Goal: Check status

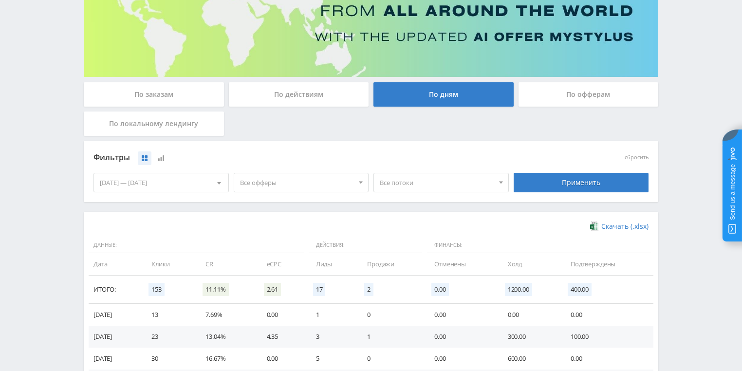
scroll to position [117, 0]
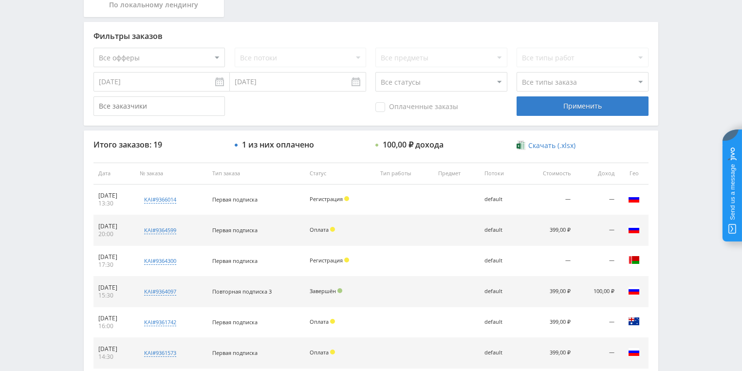
scroll to position [273, 0]
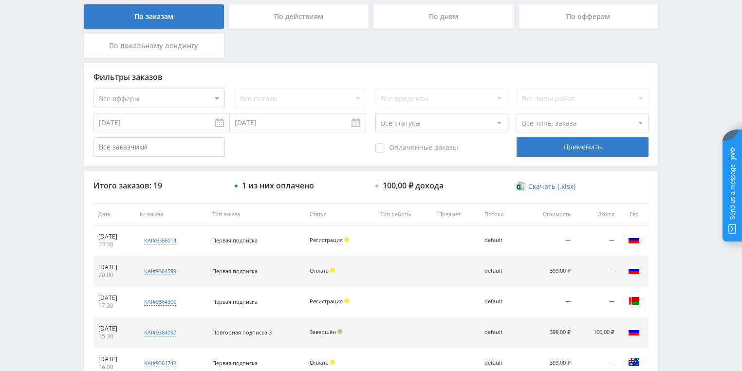
click at [274, 28] on div "По действиям" at bounding box center [299, 16] width 140 height 24
click at [0, 0] on input "По действиям" at bounding box center [0, 0] width 0 height 0
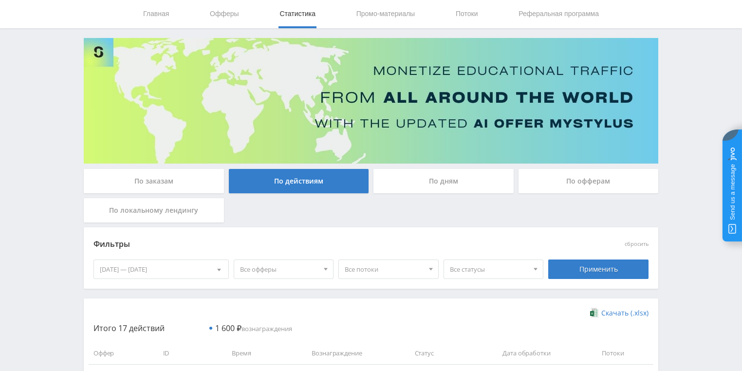
scroll to position [195, 0]
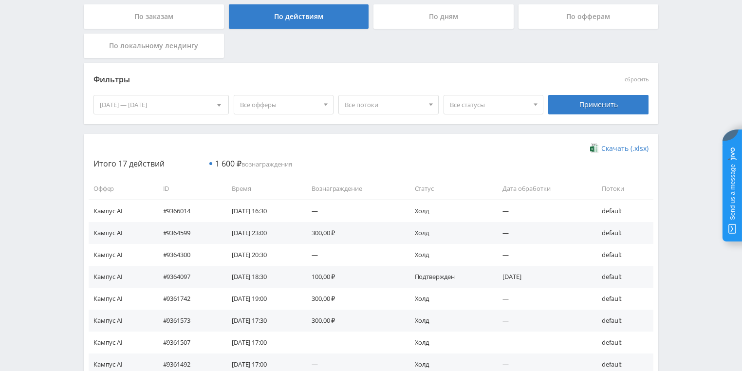
click at [410, 28] on div "По дням" at bounding box center [444, 16] width 140 height 24
click at [0, 0] on input "По дням" at bounding box center [0, 0] width 0 height 0
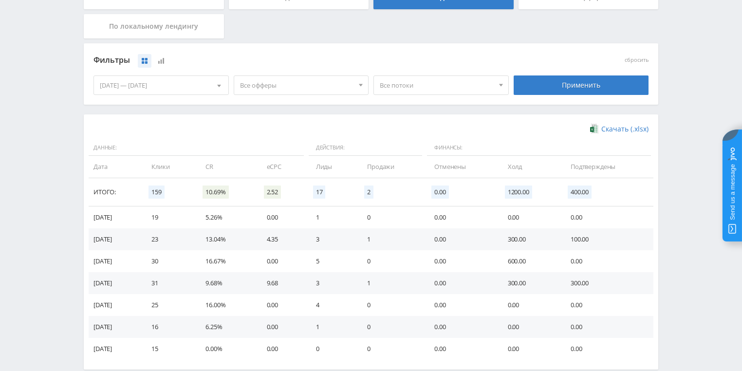
scroll to position [265, 0]
